Goal: Information Seeking & Learning: Learn about a topic

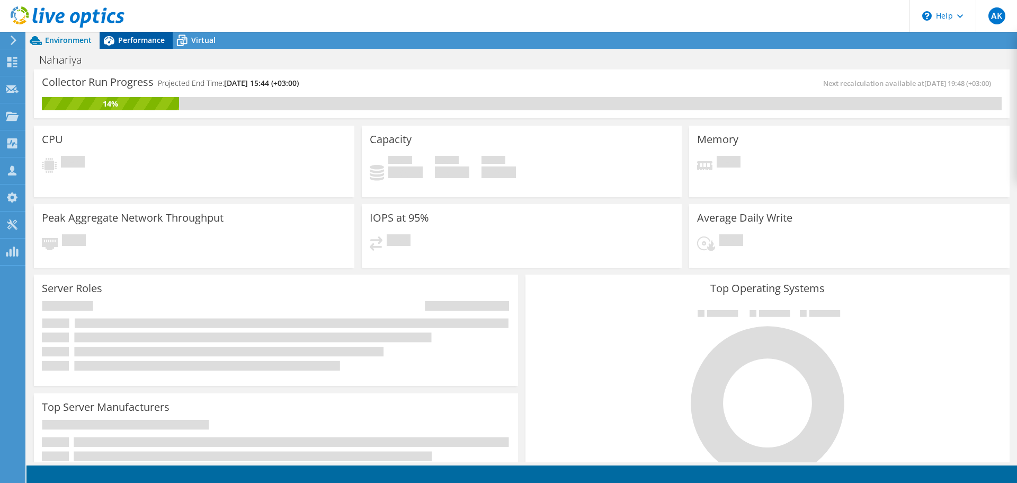
click at [150, 36] on span "Performance" at bounding box center [141, 40] width 47 height 10
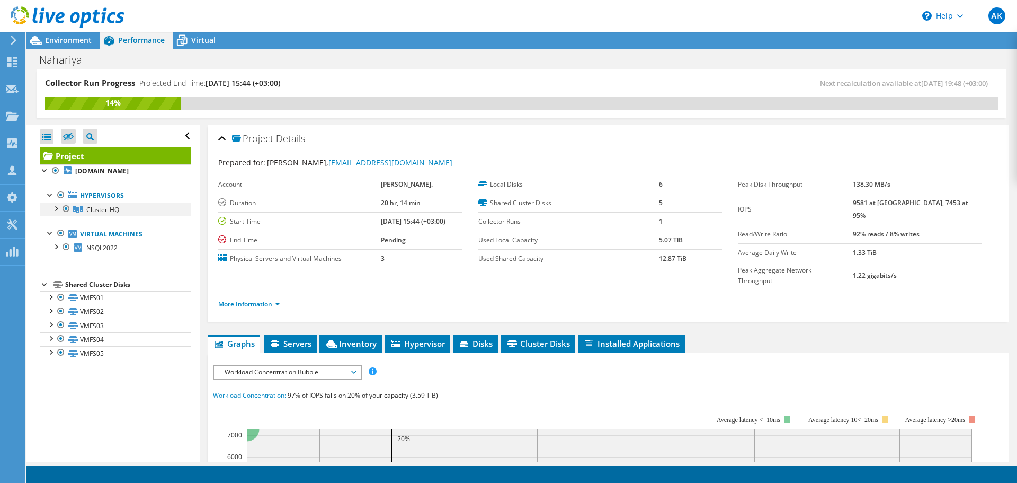
click at [56, 207] on div at bounding box center [55, 207] width 11 height 11
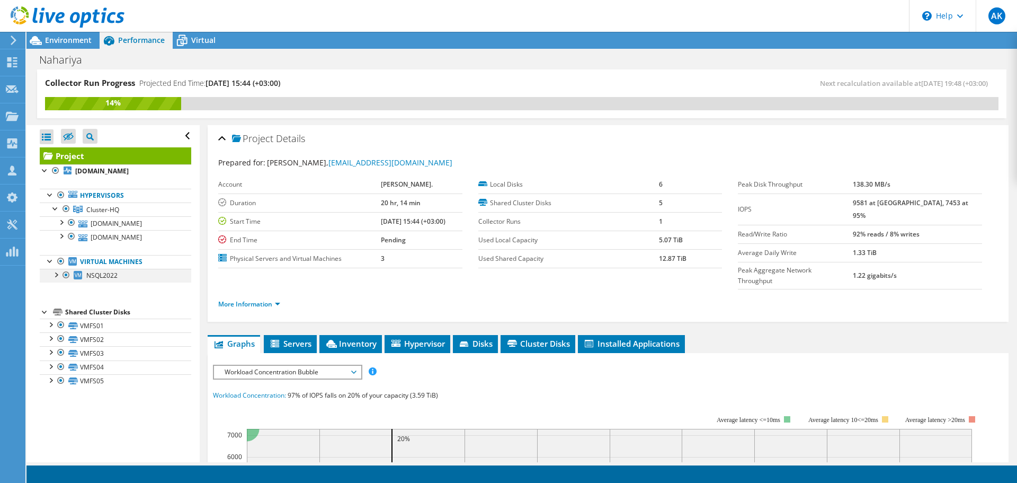
click at [56, 275] on div at bounding box center [55, 274] width 11 height 11
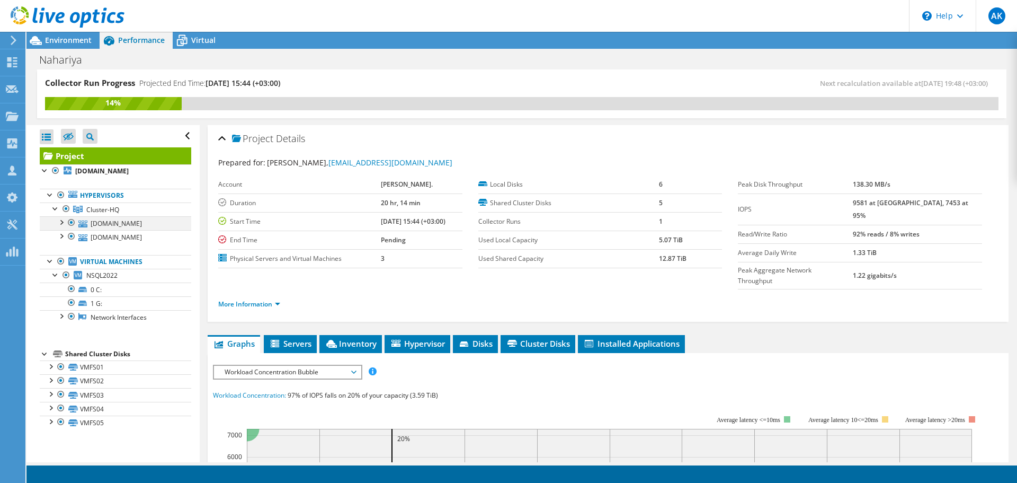
click at [62, 224] on div at bounding box center [61, 221] width 11 height 11
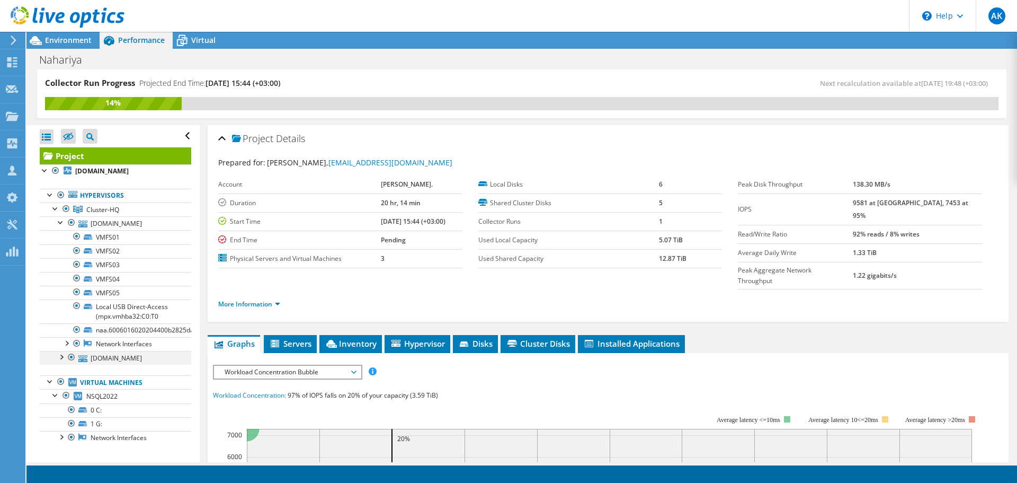
click at [61, 357] on div at bounding box center [61, 356] width 11 height 11
click at [58, 222] on div at bounding box center [61, 221] width 11 height 11
click at [61, 237] on div at bounding box center [61, 235] width 11 height 11
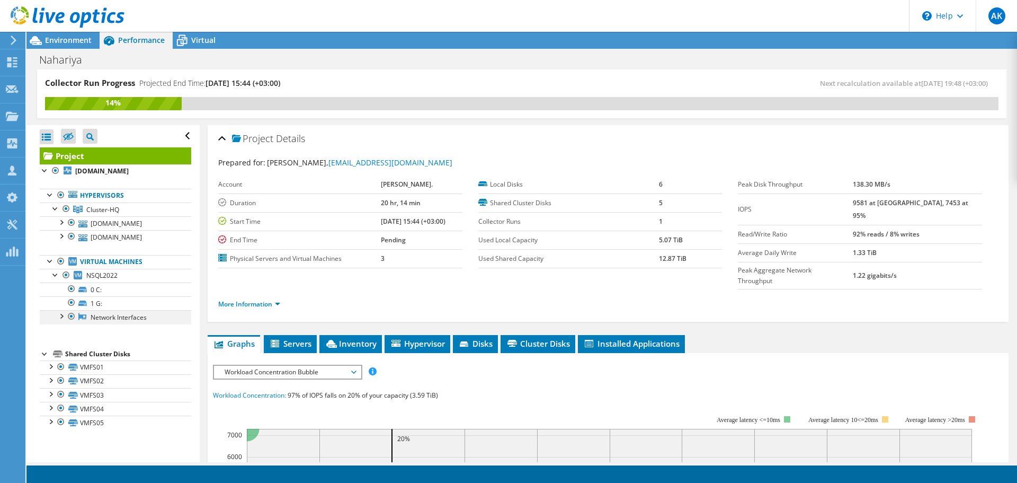
click at [62, 315] on div at bounding box center [61, 315] width 11 height 11
click at [105, 212] on span "Cluster-HQ" at bounding box center [102, 209] width 33 height 9
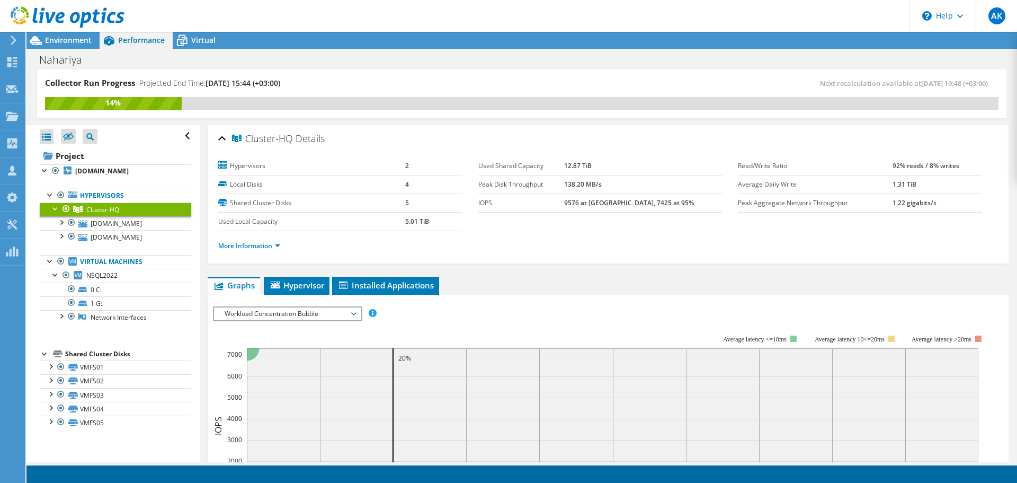
scroll to position [106, 0]
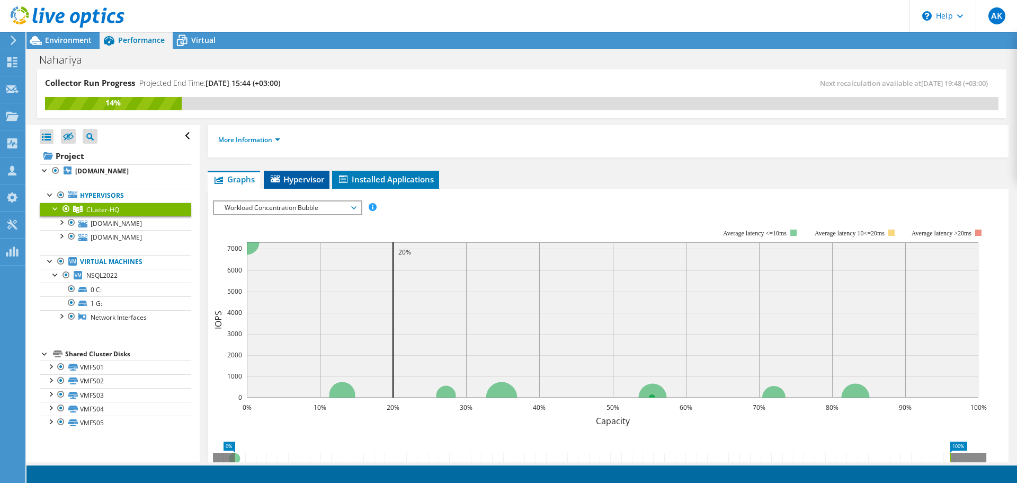
click at [313, 179] on span "Hypervisor" at bounding box center [296, 179] width 55 height 11
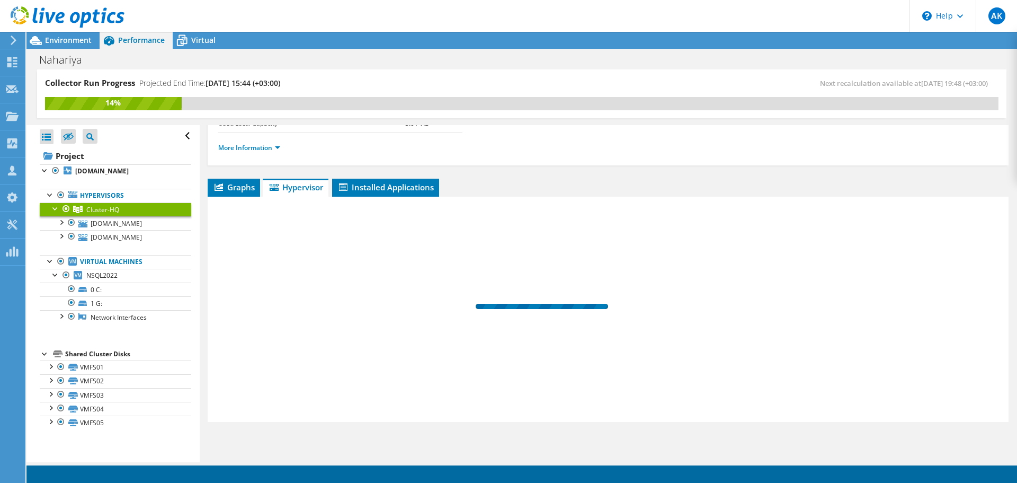
scroll to position [98, 0]
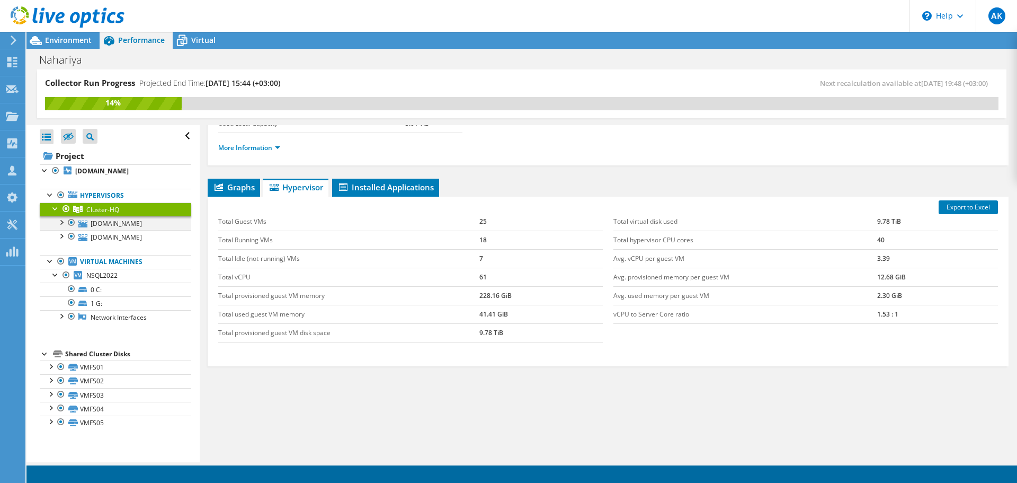
click at [62, 223] on div at bounding box center [61, 221] width 11 height 11
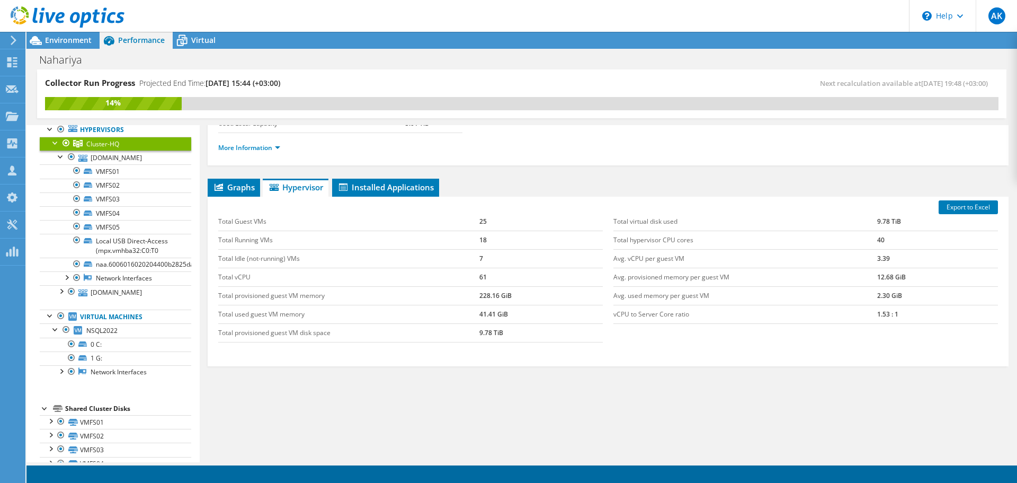
scroll to position [101, 0]
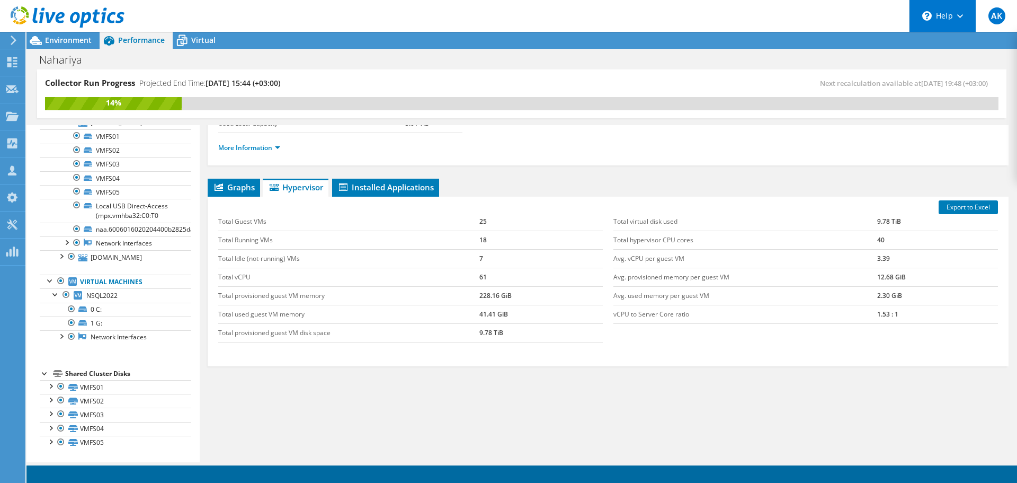
click at [952, 20] on div "\n Help" at bounding box center [942, 16] width 67 height 32
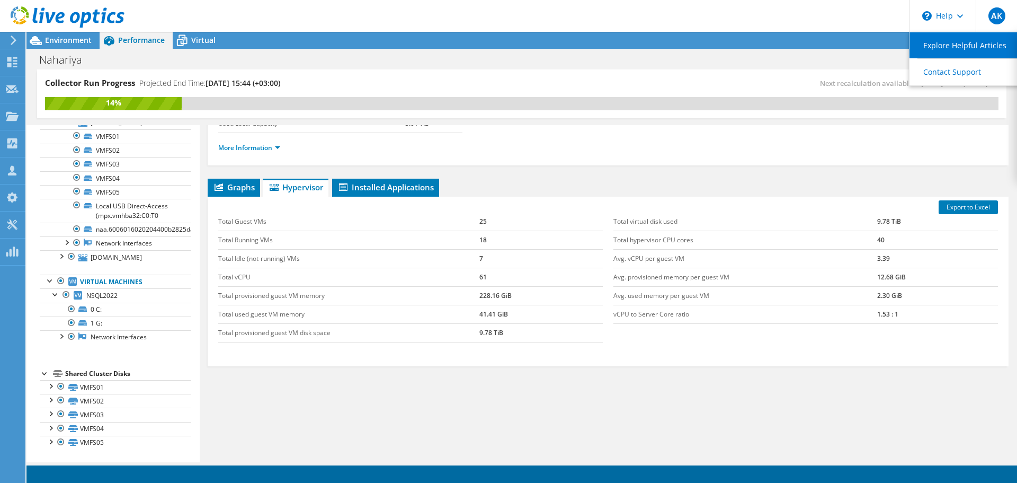
click at [949, 48] on link "Explore Helpful Articles" at bounding box center [969, 45] width 118 height 26
click at [998, 21] on span "AK" at bounding box center [997, 15] width 17 height 17
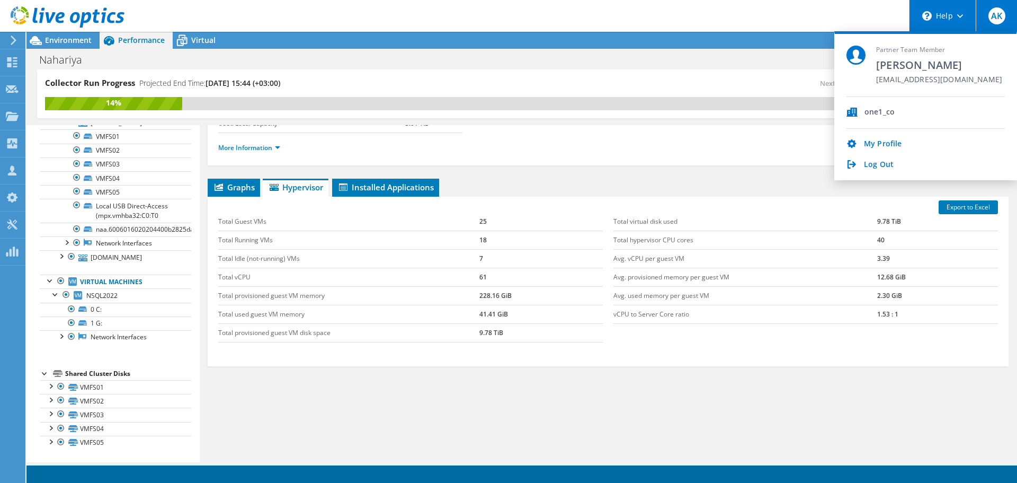
click at [941, 19] on div "\n Help" at bounding box center [942, 16] width 67 height 32
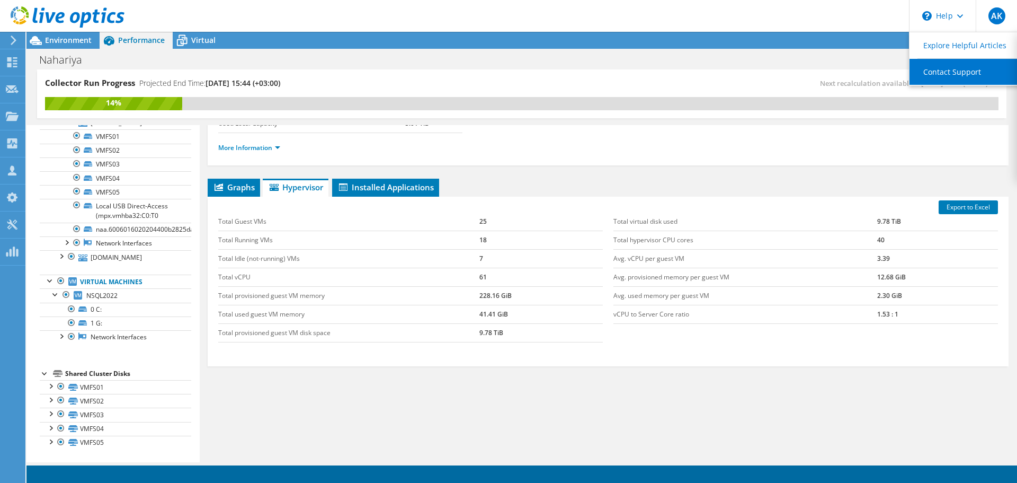
click at [970, 75] on link "Contact Support" at bounding box center [969, 72] width 118 height 26
click at [948, 77] on link "Contact Support" at bounding box center [969, 72] width 118 height 26
click at [942, 69] on link "Contact Support" at bounding box center [969, 72] width 118 height 26
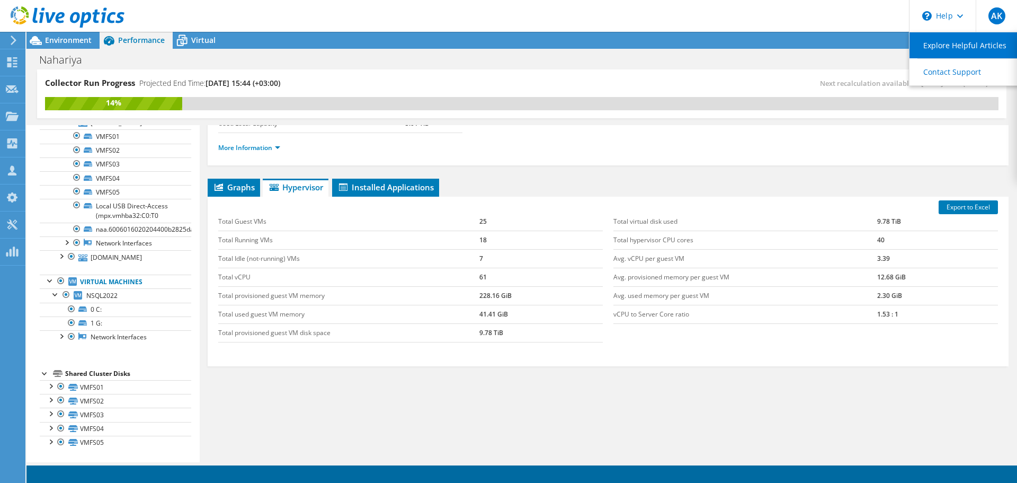
click at [940, 49] on link "Explore Helpful Articles" at bounding box center [969, 45] width 118 height 26
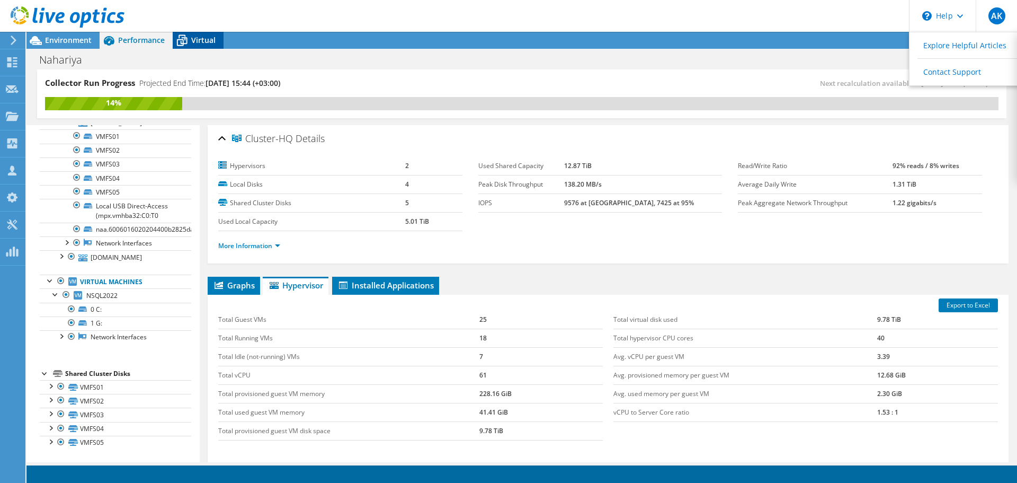
click at [209, 41] on span "Virtual" at bounding box center [203, 40] width 24 height 10
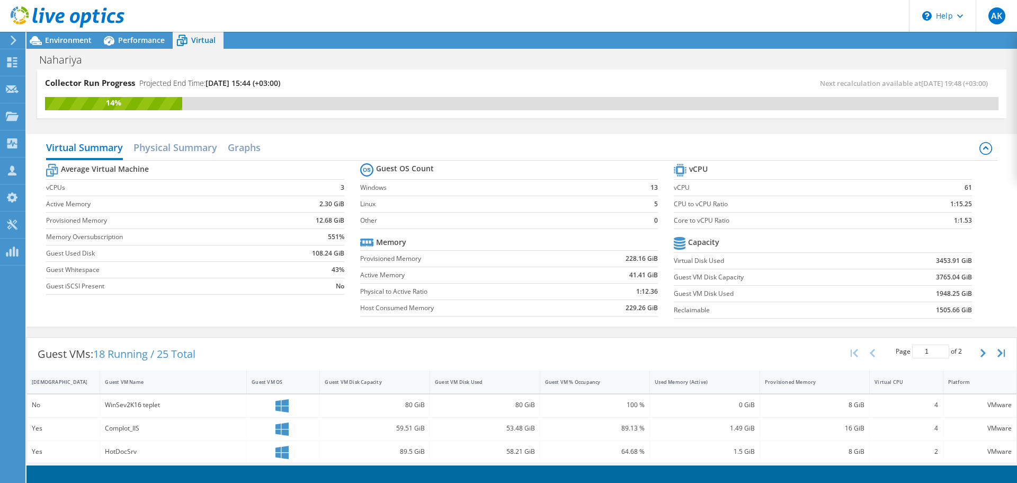
scroll to position [98, 0]
click at [266, 387] on div "Guest VM OS" at bounding box center [277, 381] width 60 height 16
click at [981, 351] on icon "button" at bounding box center [983, 353] width 5 height 8
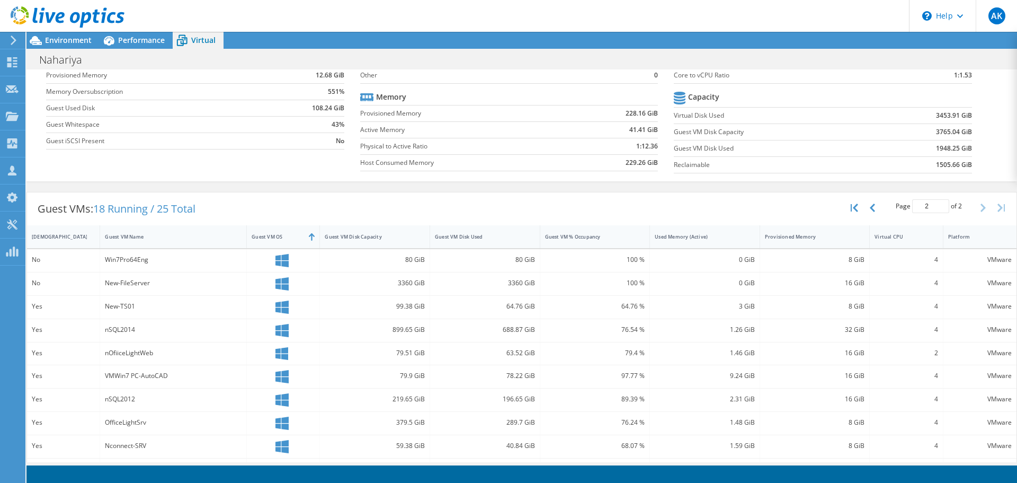
scroll to position [159, 0]
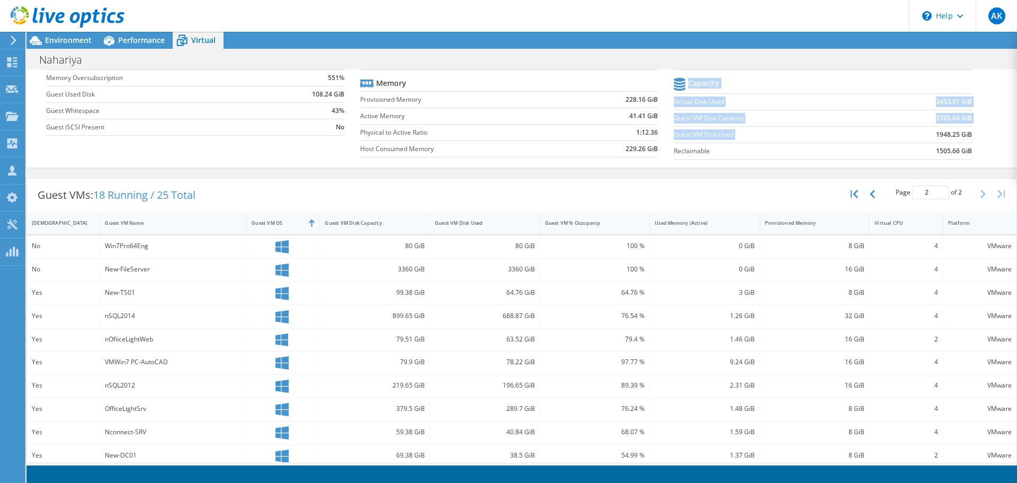
drag, startPoint x: 924, startPoint y: 135, endPoint x: 971, endPoint y: 135, distance: 46.1
click at [971, 135] on section "vCPU vCPU 61 CPU to vCPU Ratio 1:15.25 Core to vCPU Ratio 1:1.53 Capacity Virtu…" at bounding box center [831, 83] width 314 height 163
click at [876, 135] on td "1948.25 GiB" at bounding box center [924, 134] width 96 height 16
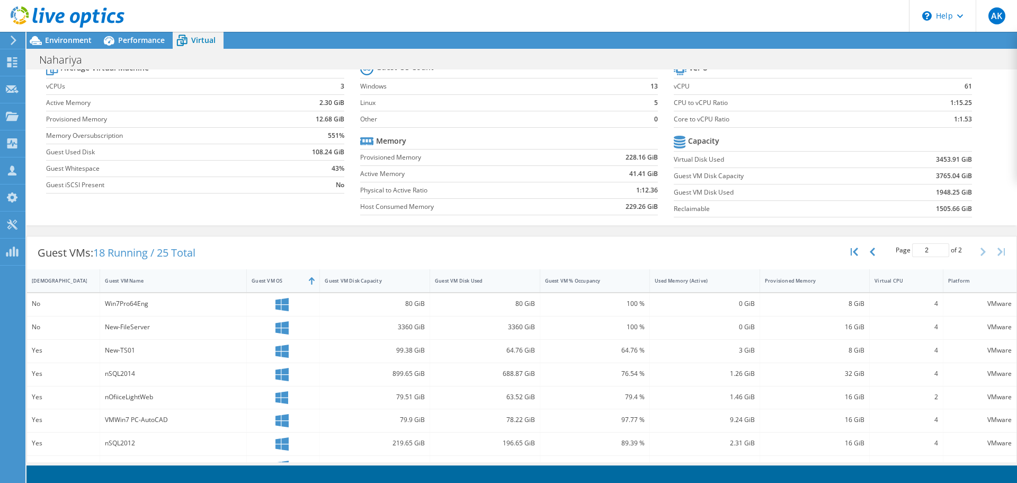
scroll to position [170, 0]
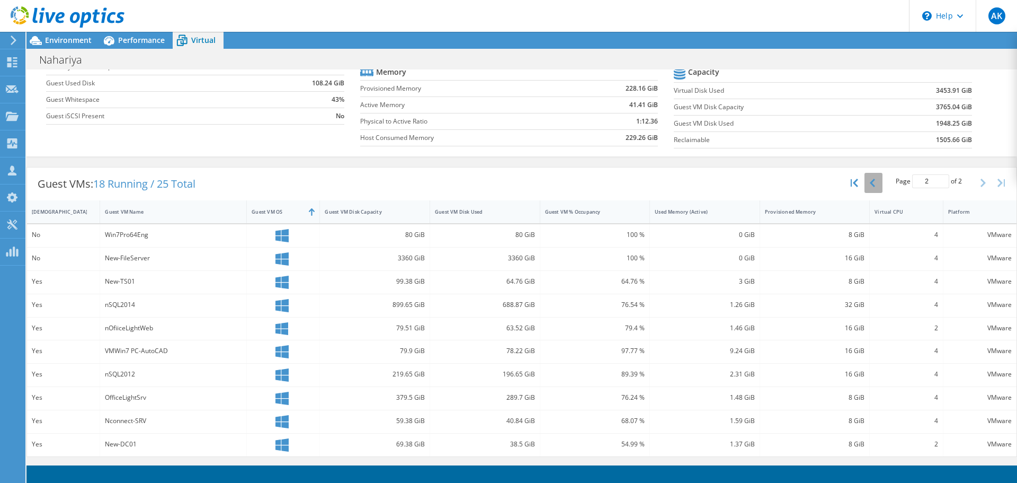
click at [870, 185] on icon "button" at bounding box center [872, 183] width 5 height 8
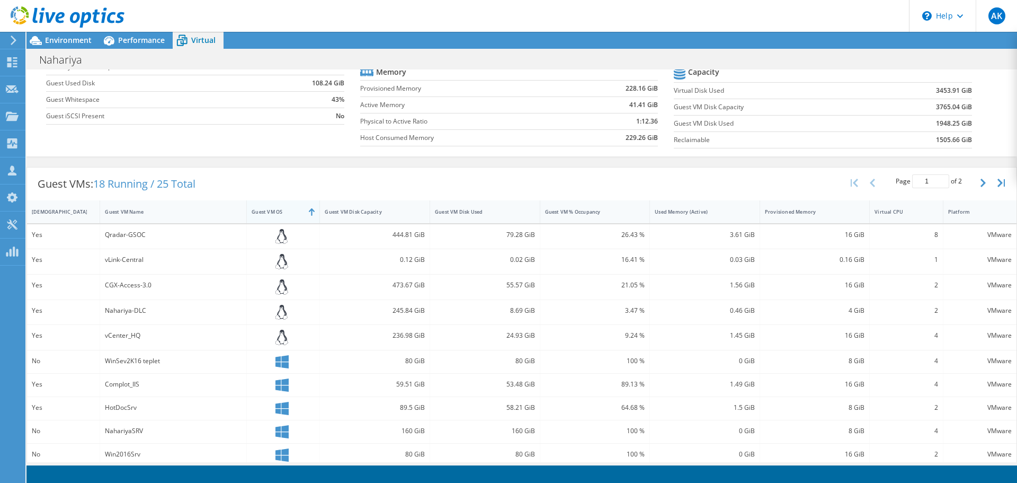
click at [278, 210] on div "Guest VM OS" at bounding box center [277, 211] width 50 height 7
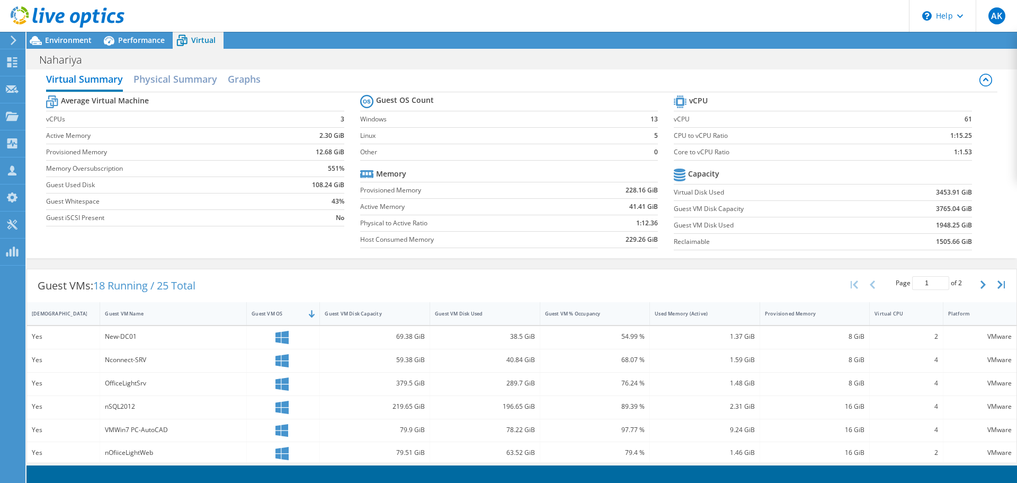
scroll to position [22, 0]
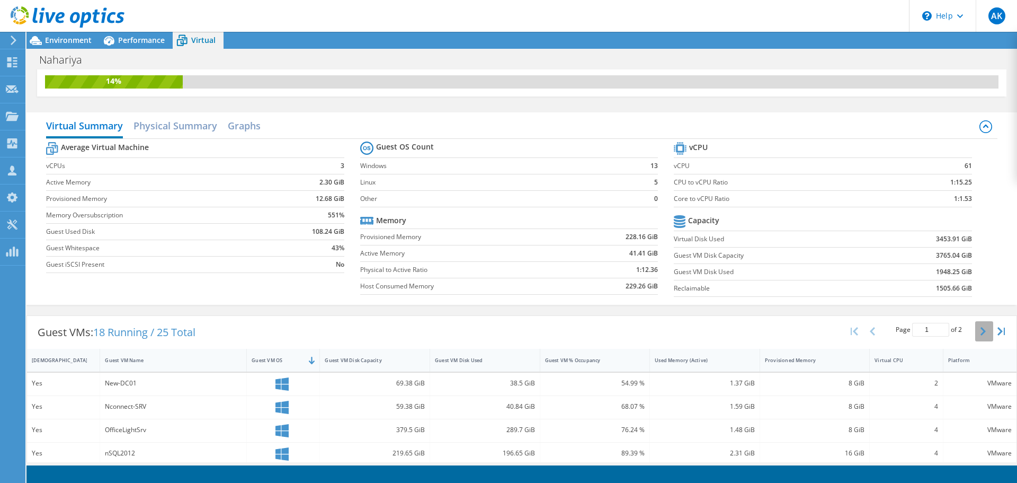
click at [981, 331] on icon "button" at bounding box center [983, 331] width 5 height 8
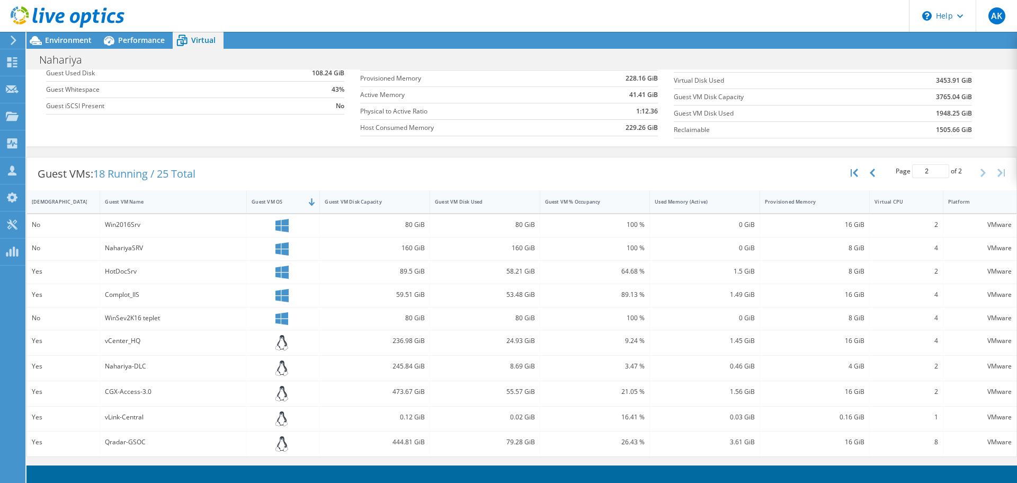
scroll to position [0, 0]
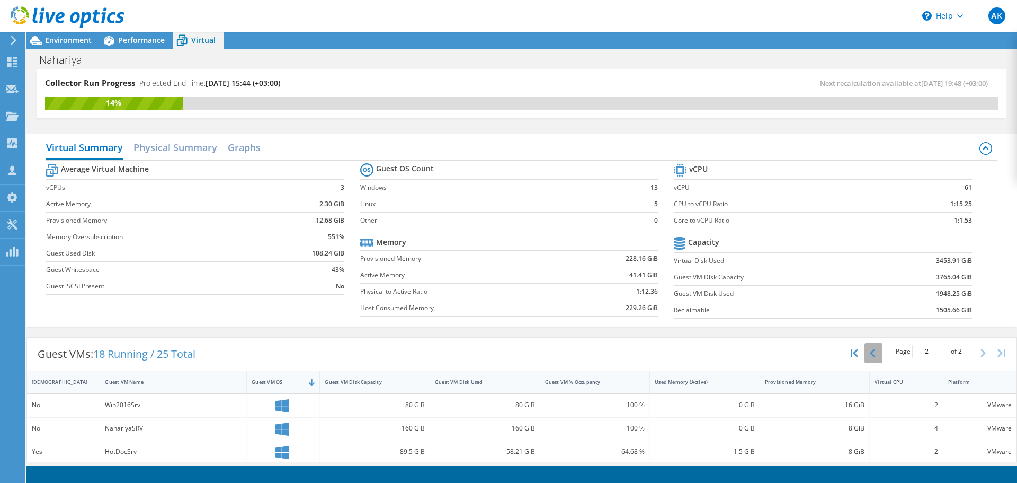
click at [870, 351] on icon "button" at bounding box center [872, 353] width 5 height 8
type input "1"
click at [171, 151] on h2 "Physical Summary" at bounding box center [175, 148] width 84 height 23
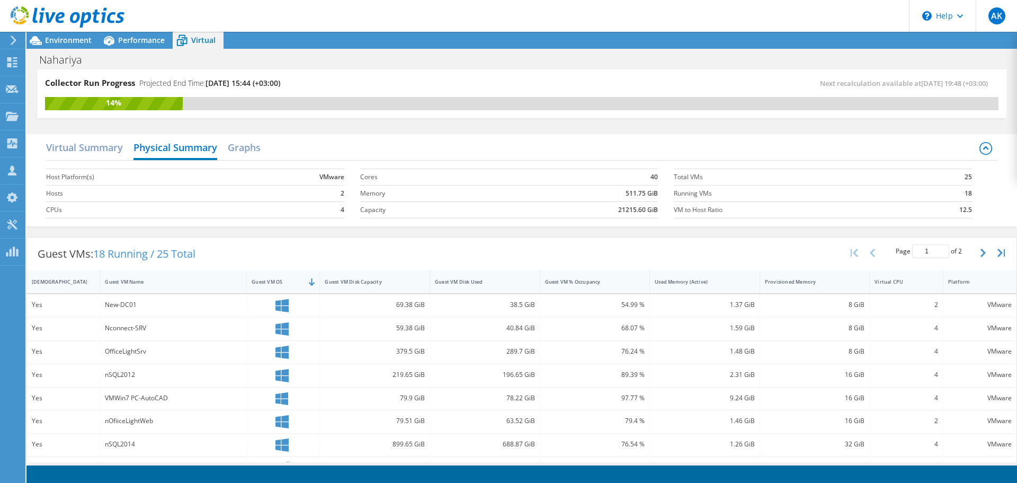
scroll to position [98, 0]
click at [253, 150] on h2 "Graphs" at bounding box center [244, 148] width 33 height 23
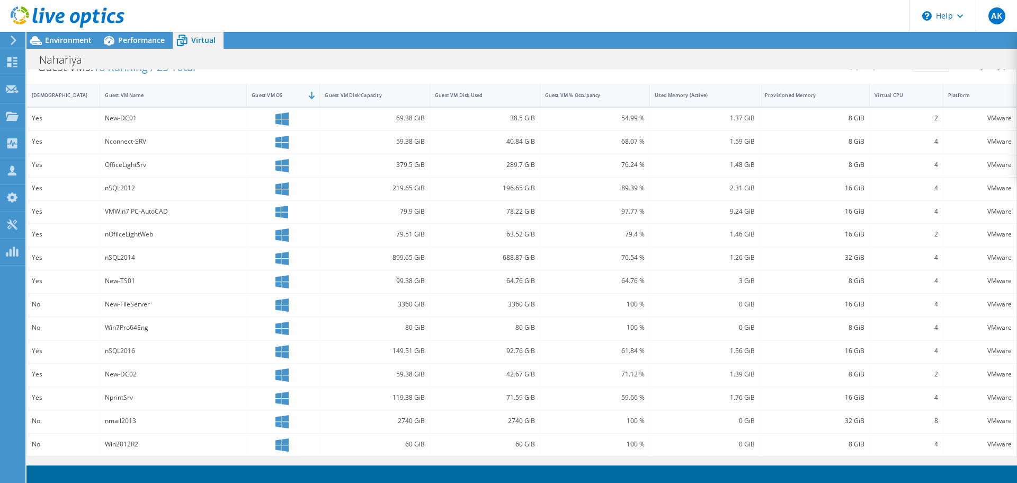
scroll to position [0, 0]
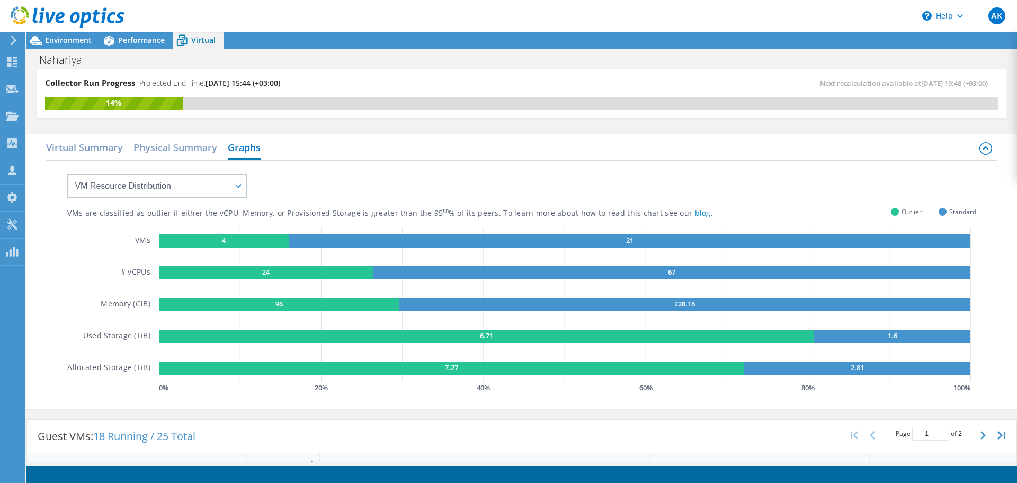
click at [983, 148] on icon at bounding box center [985, 147] width 5 height 3
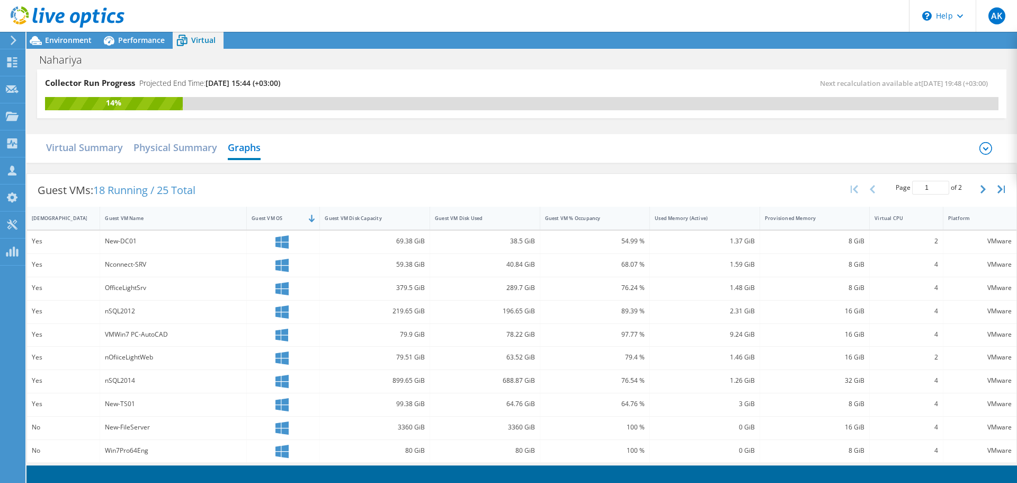
click at [980, 148] on icon at bounding box center [986, 148] width 13 height 13
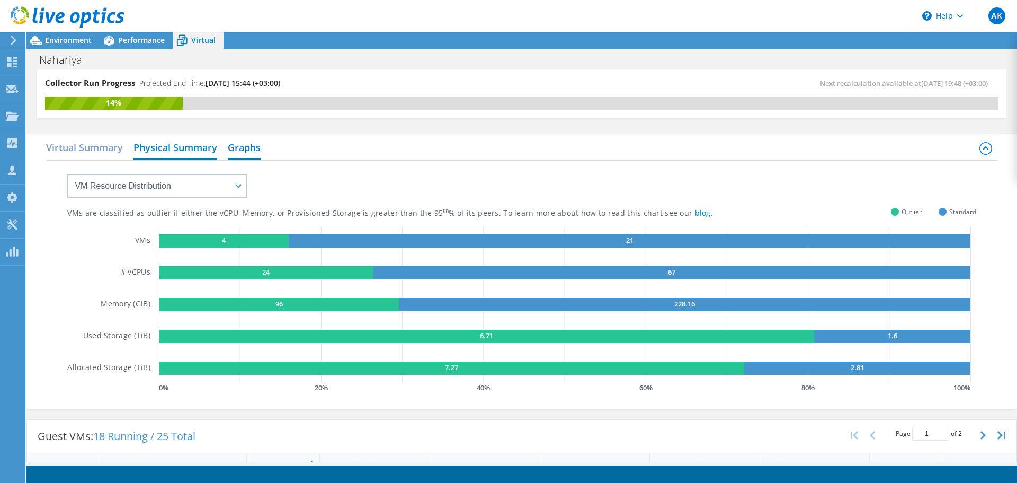
click at [181, 152] on h2 "Physical Summary" at bounding box center [175, 148] width 84 height 23
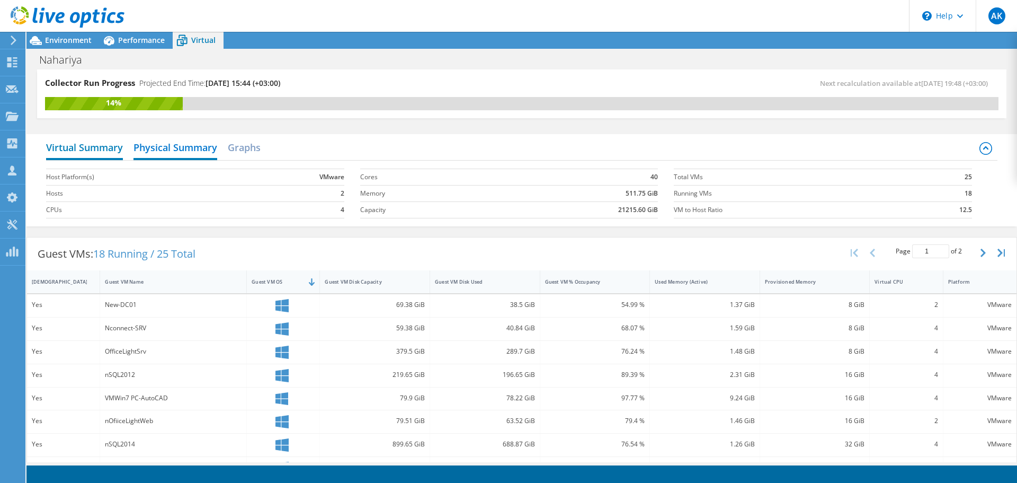
click at [107, 150] on h2 "Virtual Summary" at bounding box center [84, 148] width 77 height 23
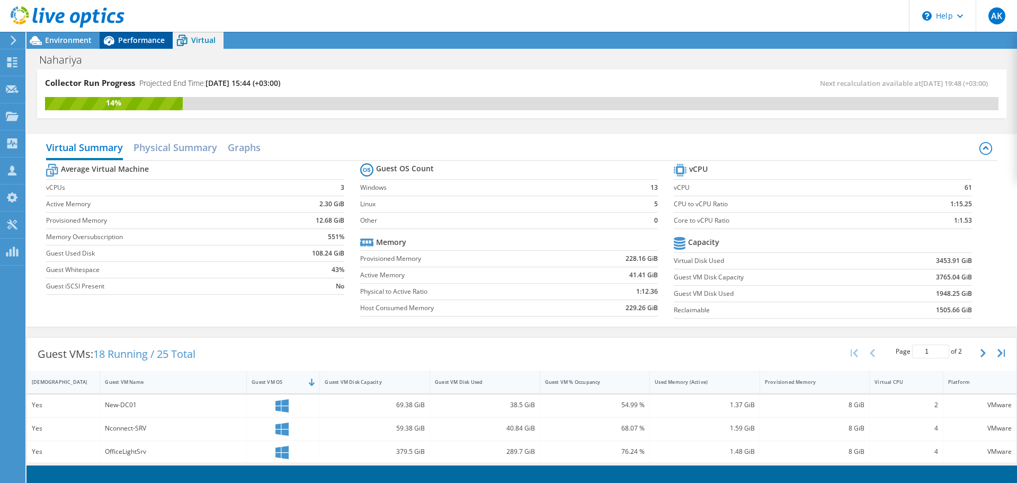
click at [149, 43] on span "Performance" at bounding box center [141, 40] width 47 height 10
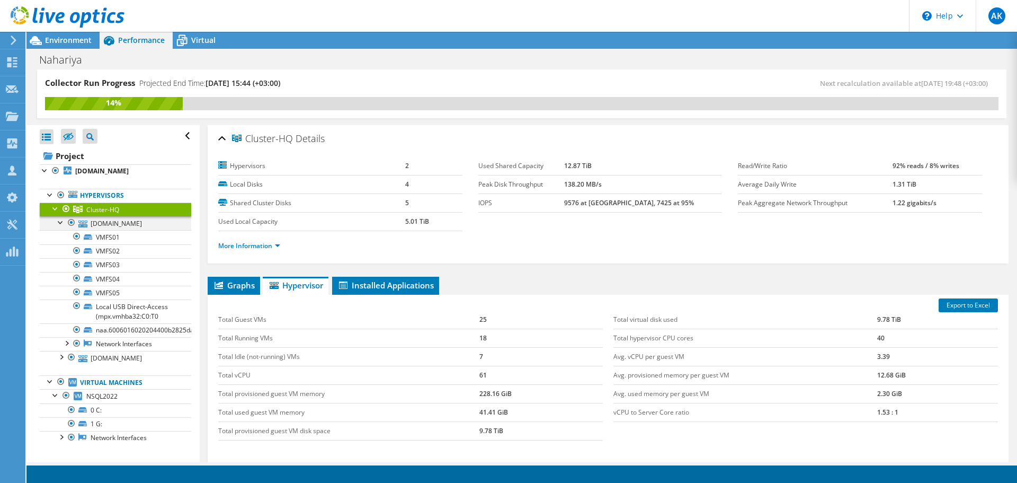
click at [60, 224] on div at bounding box center [61, 221] width 11 height 11
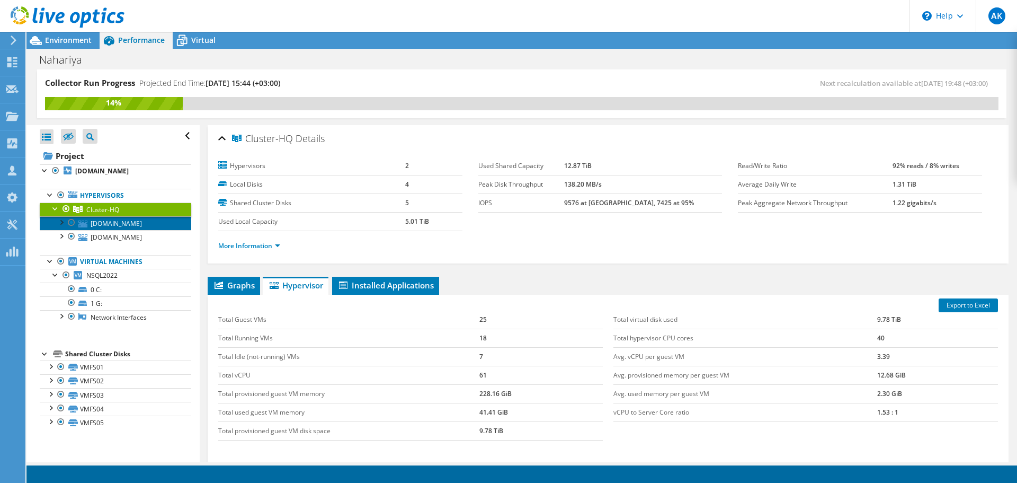
click at [133, 227] on link "[DOMAIN_NAME]" at bounding box center [116, 223] width 152 height 14
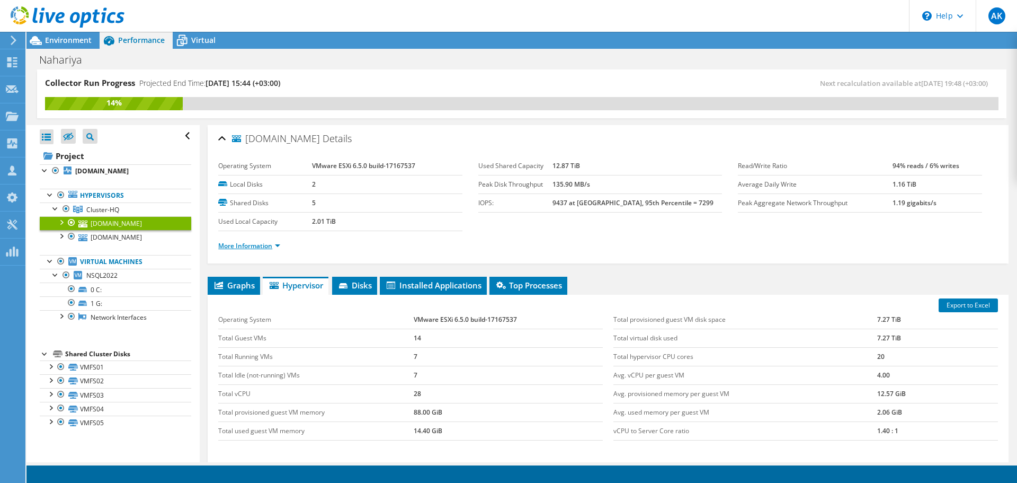
click at [254, 246] on link "More Information" at bounding box center [249, 245] width 62 height 9
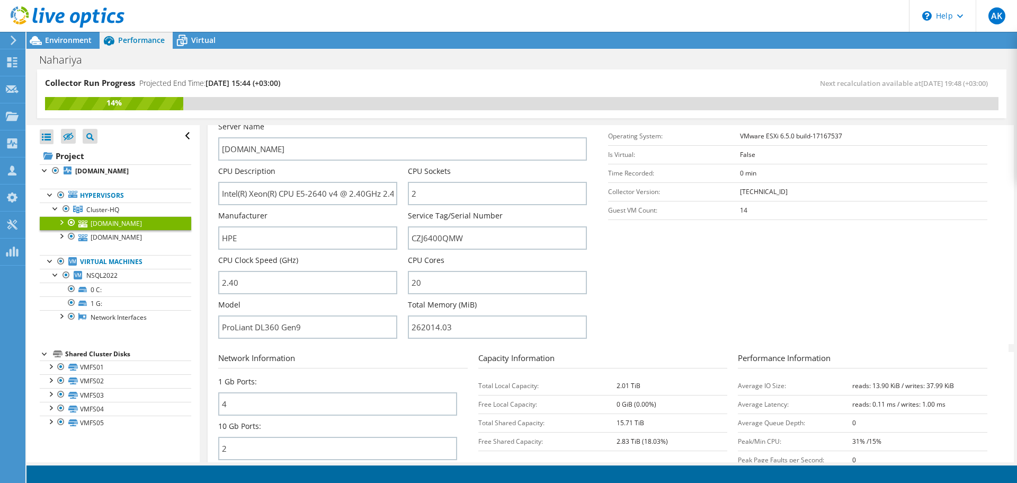
scroll to position [212, 0]
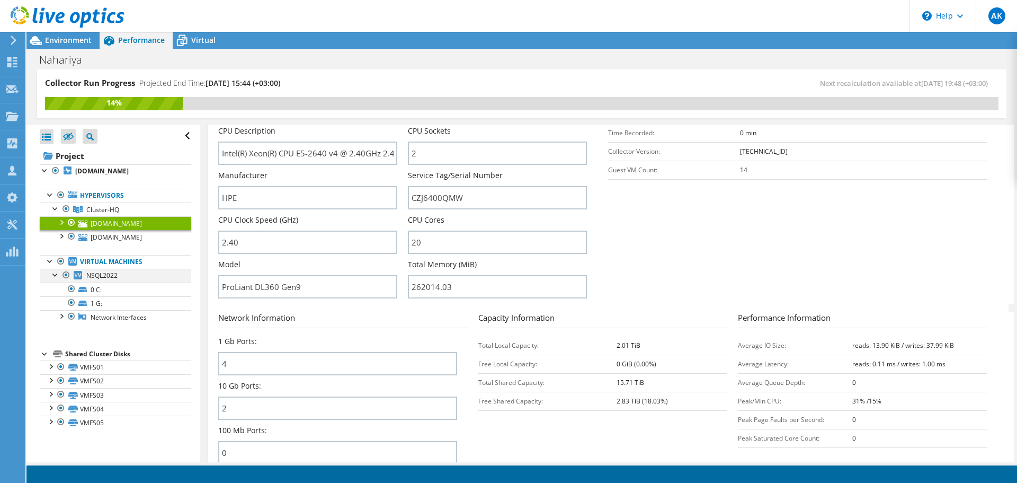
click at [56, 277] on div at bounding box center [55, 274] width 11 height 11
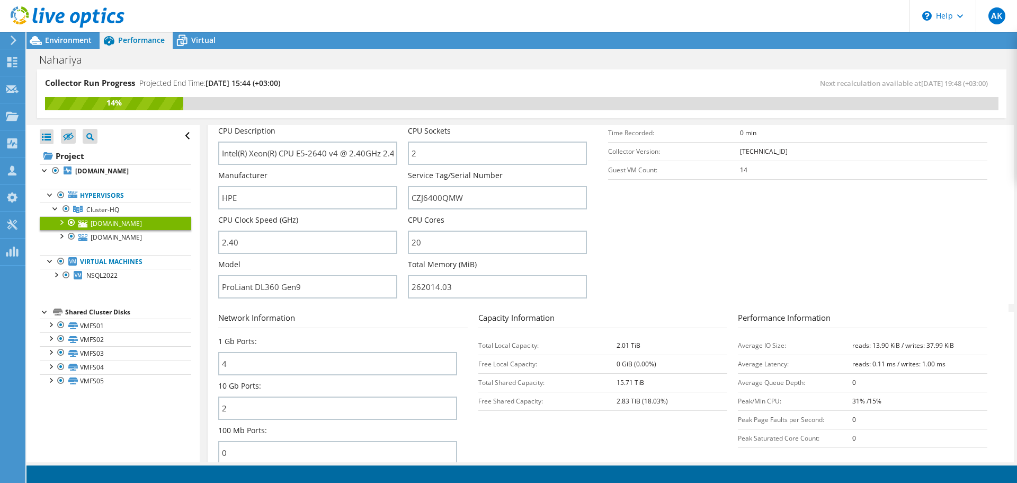
click at [47, 311] on div at bounding box center [45, 311] width 11 height 11
click at [51, 326] on div at bounding box center [50, 323] width 11 height 11
click at [104, 339] on link "VMFS01 | [DOMAIN_NAME]" at bounding box center [116, 339] width 152 height 14
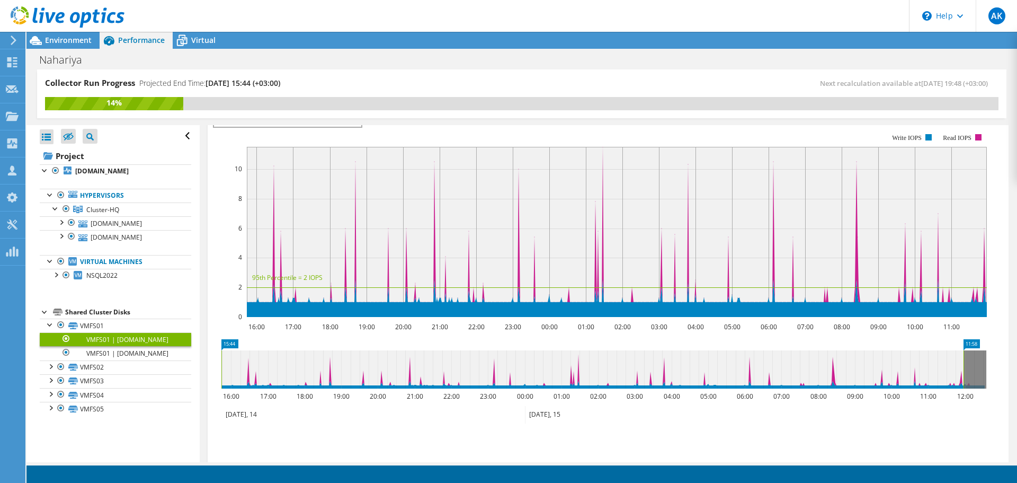
scroll to position [230, 0]
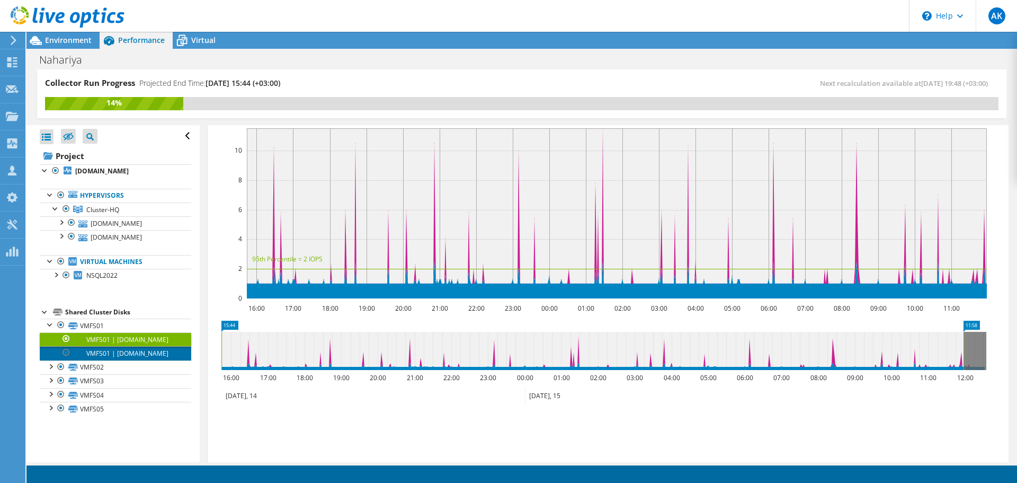
click at [96, 360] on link "VMFS01 | [DOMAIN_NAME]" at bounding box center [116, 353] width 152 height 14
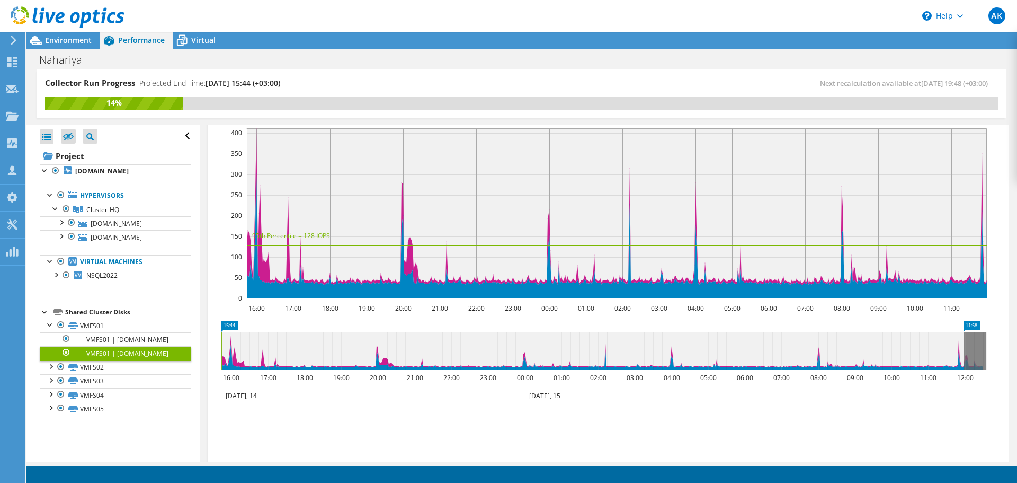
drag, startPoint x: 46, startPoint y: 171, endPoint x: 104, endPoint y: 185, distance: 60.0
click at [46, 171] on div at bounding box center [45, 169] width 11 height 11
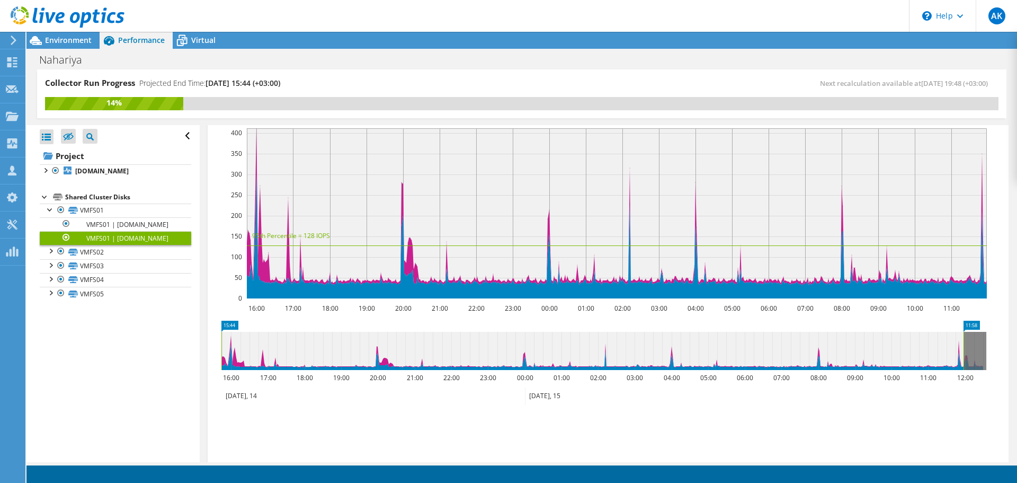
click at [46, 198] on div at bounding box center [45, 196] width 11 height 11
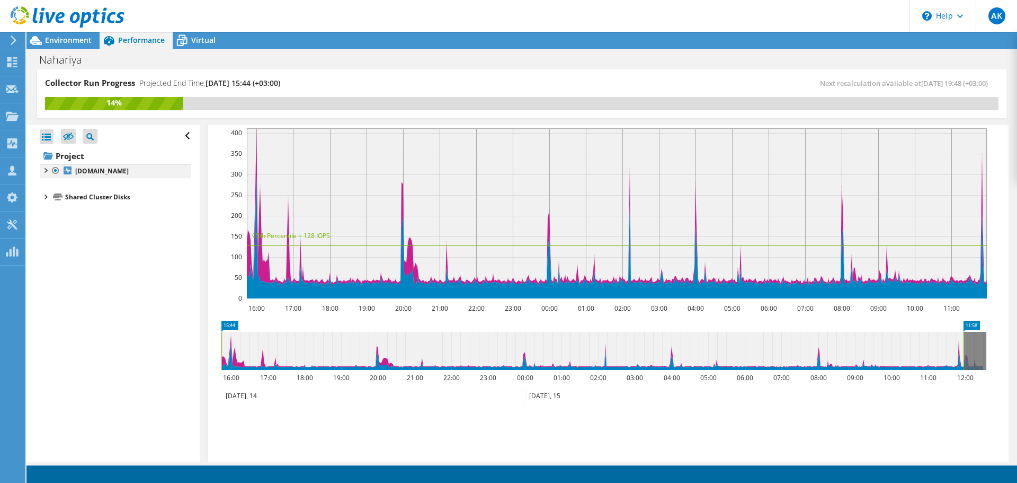
click at [45, 170] on div at bounding box center [45, 169] width 11 height 11
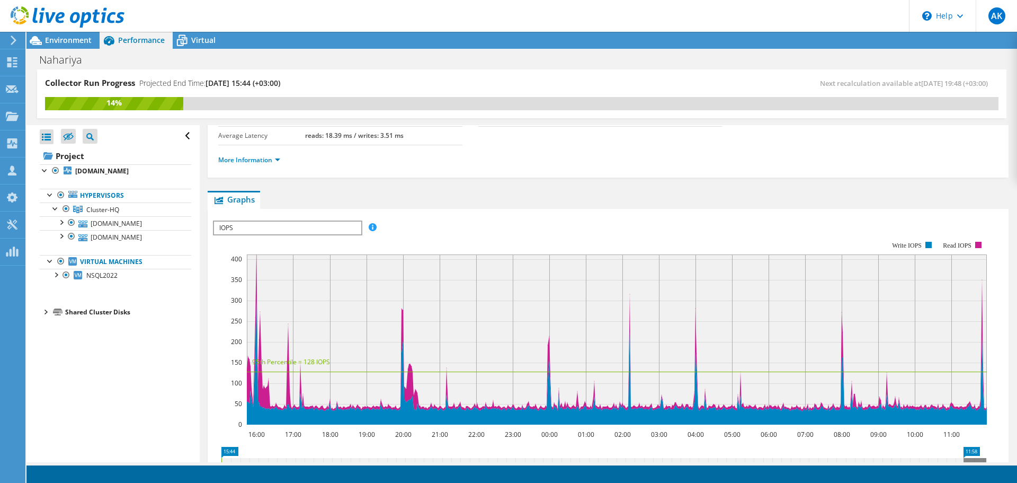
scroll to position [0, 0]
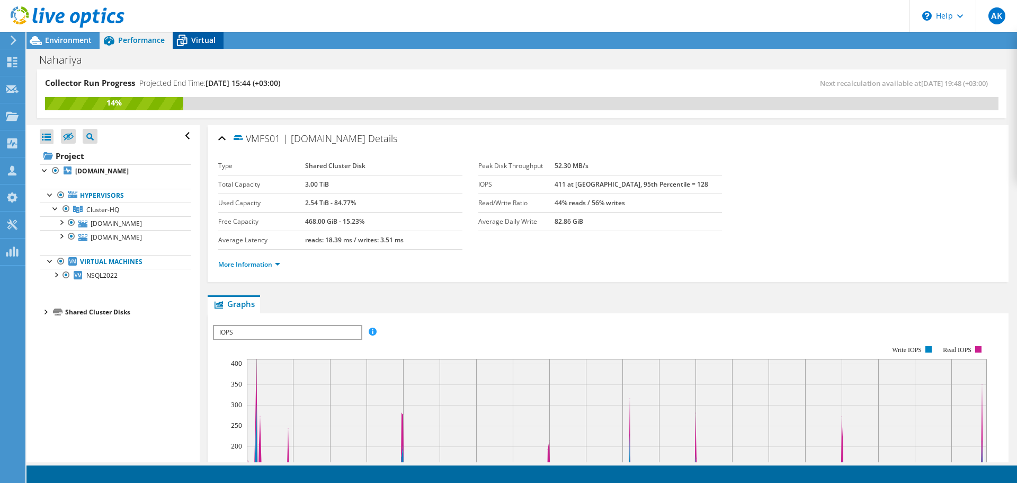
click at [207, 39] on span "Virtual" at bounding box center [203, 40] width 24 height 10
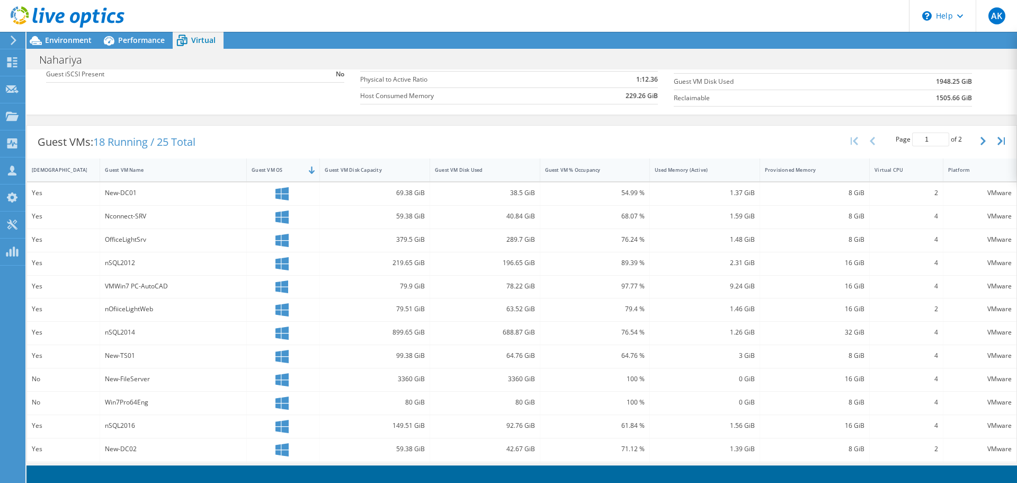
scroll to position [287, 0]
